Goal: Use online tool/utility

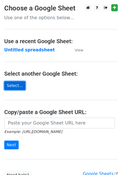
click at [12, 87] on link "Select..." at bounding box center [14, 85] width 21 height 9
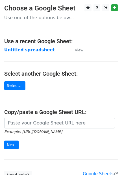
scroll to position [47, 0]
